Goal: Navigation & Orientation: Find specific page/section

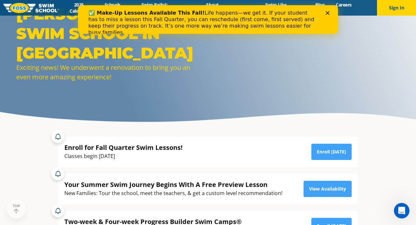
scroll to position [33, 0]
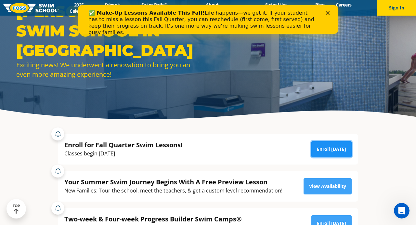
click at [330, 149] on link "Enroll Today" at bounding box center [331, 149] width 40 height 16
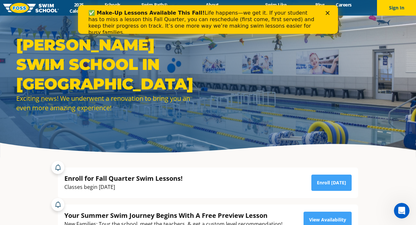
click at [327, 13] on polygon "Close" at bounding box center [328, 13] width 4 height 4
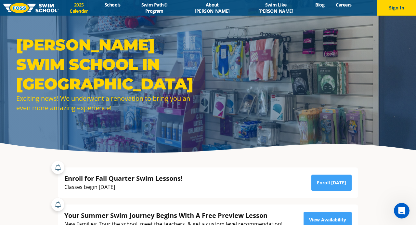
click at [97, 8] on link "2025 Calendar" at bounding box center [79, 8] width 40 height 12
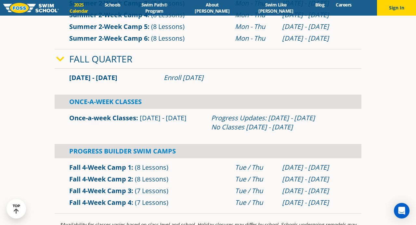
scroll to position [379, 0]
click at [114, 119] on link "Once-a-week Classes" at bounding box center [102, 117] width 67 height 9
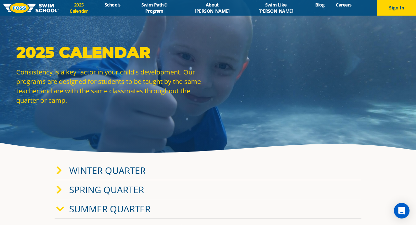
click at [99, 7] on link "2025 Calendar" at bounding box center [79, 8] width 40 height 12
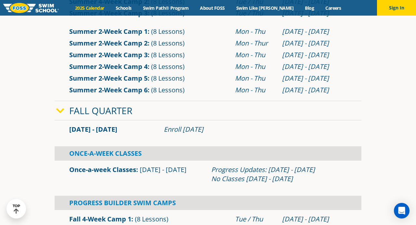
scroll to position [331, 0]
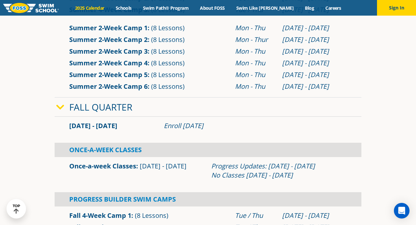
click at [128, 106] on link "Fall Quarter" at bounding box center [100, 107] width 63 height 12
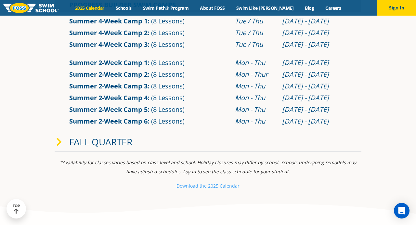
scroll to position [300, 0]
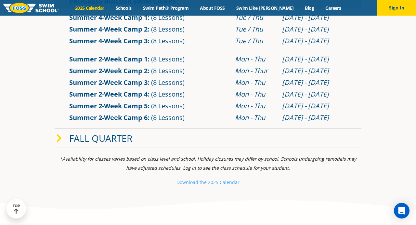
click at [120, 137] on link "Fall Quarter" at bounding box center [100, 138] width 63 height 12
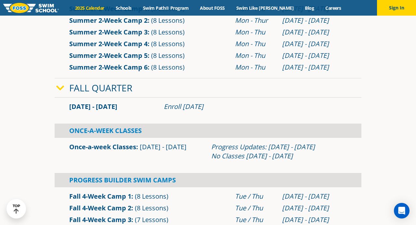
scroll to position [350, 0]
click at [128, 146] on link "Once-a-week Classes" at bounding box center [102, 146] width 67 height 9
